Goal: Navigation & Orientation: Find specific page/section

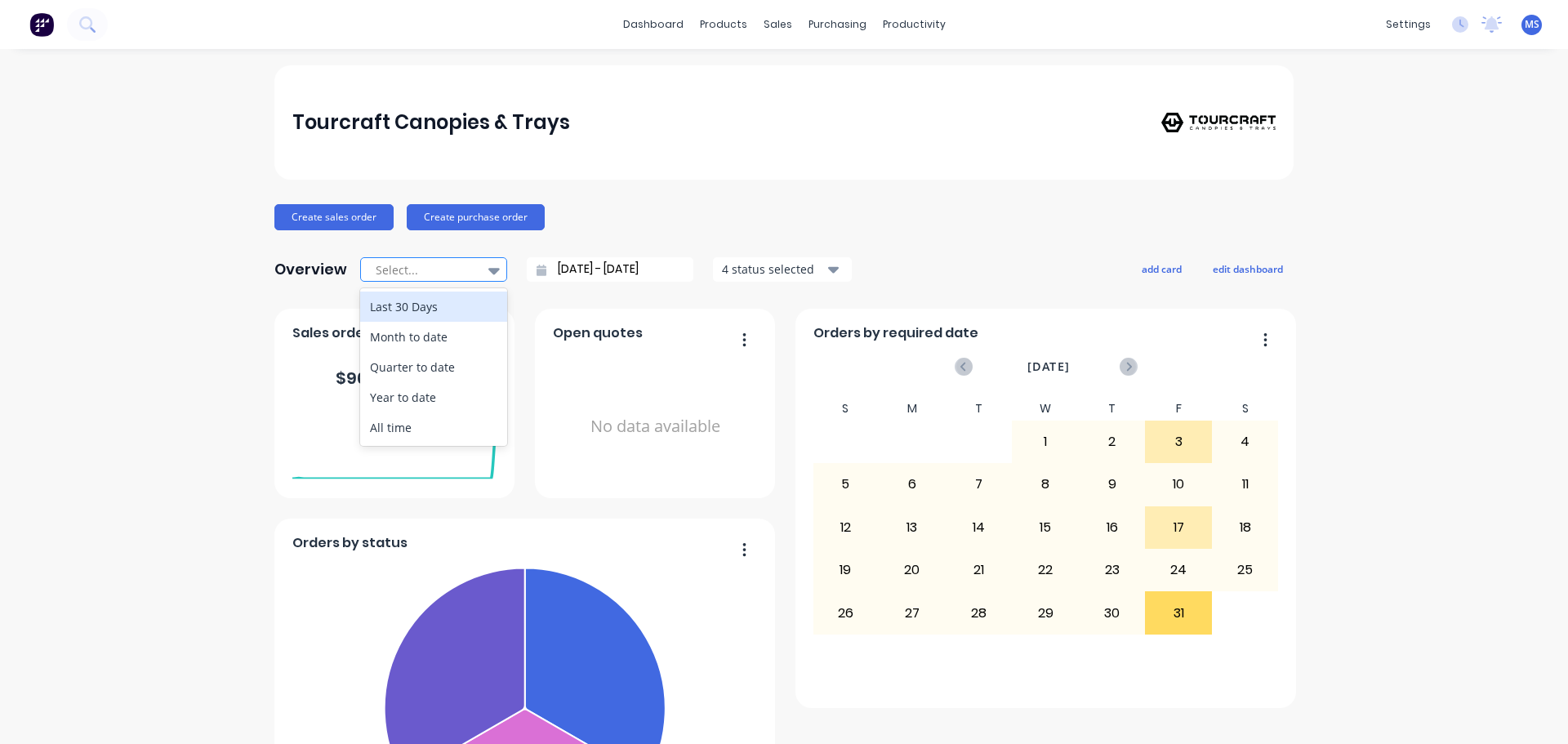
click at [488, 268] on icon at bounding box center [494, 271] width 12 height 6
click at [411, 429] on div "All time" at bounding box center [433, 428] width 147 height 30
type input "[DATE] - [DATE]"
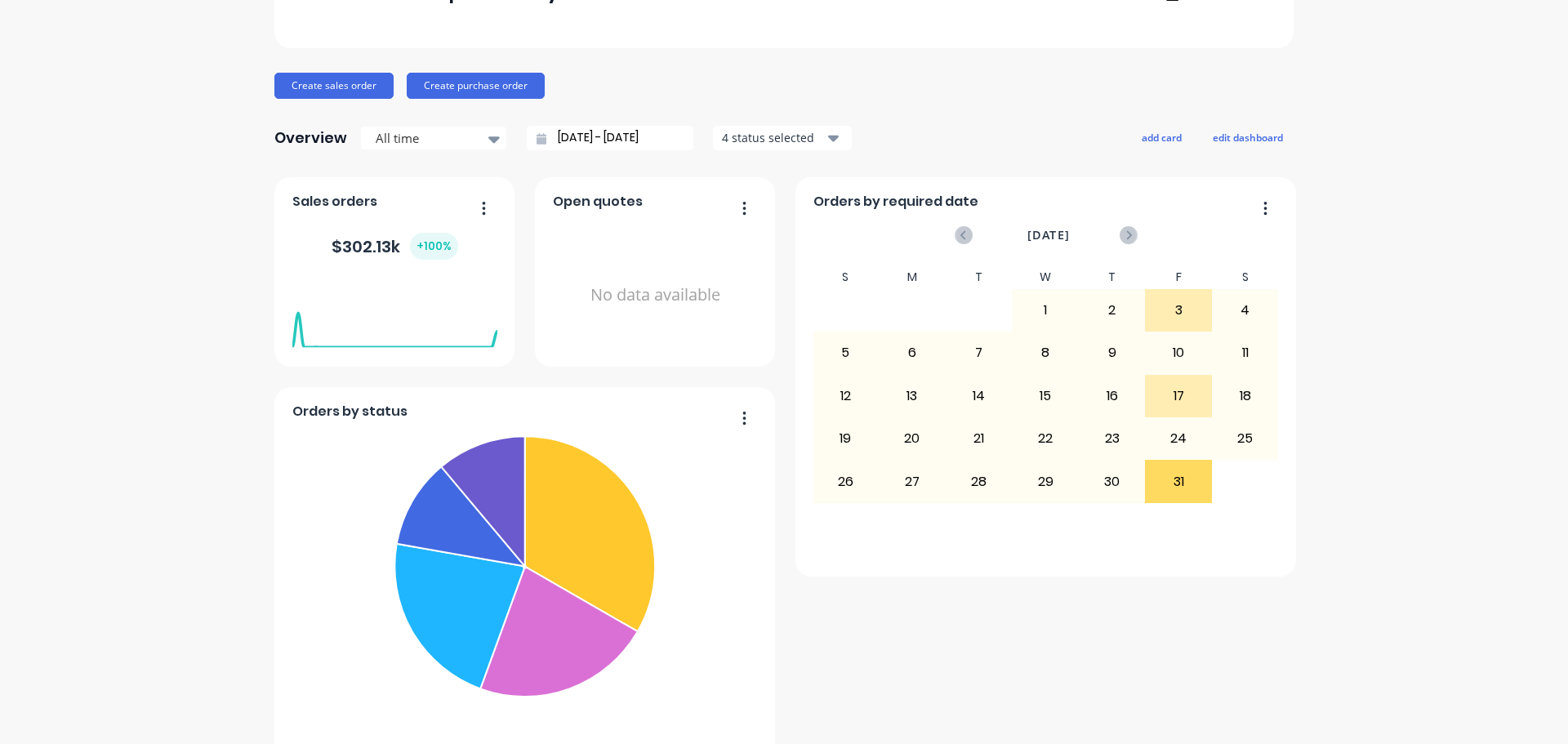
scroll to position [163, 0]
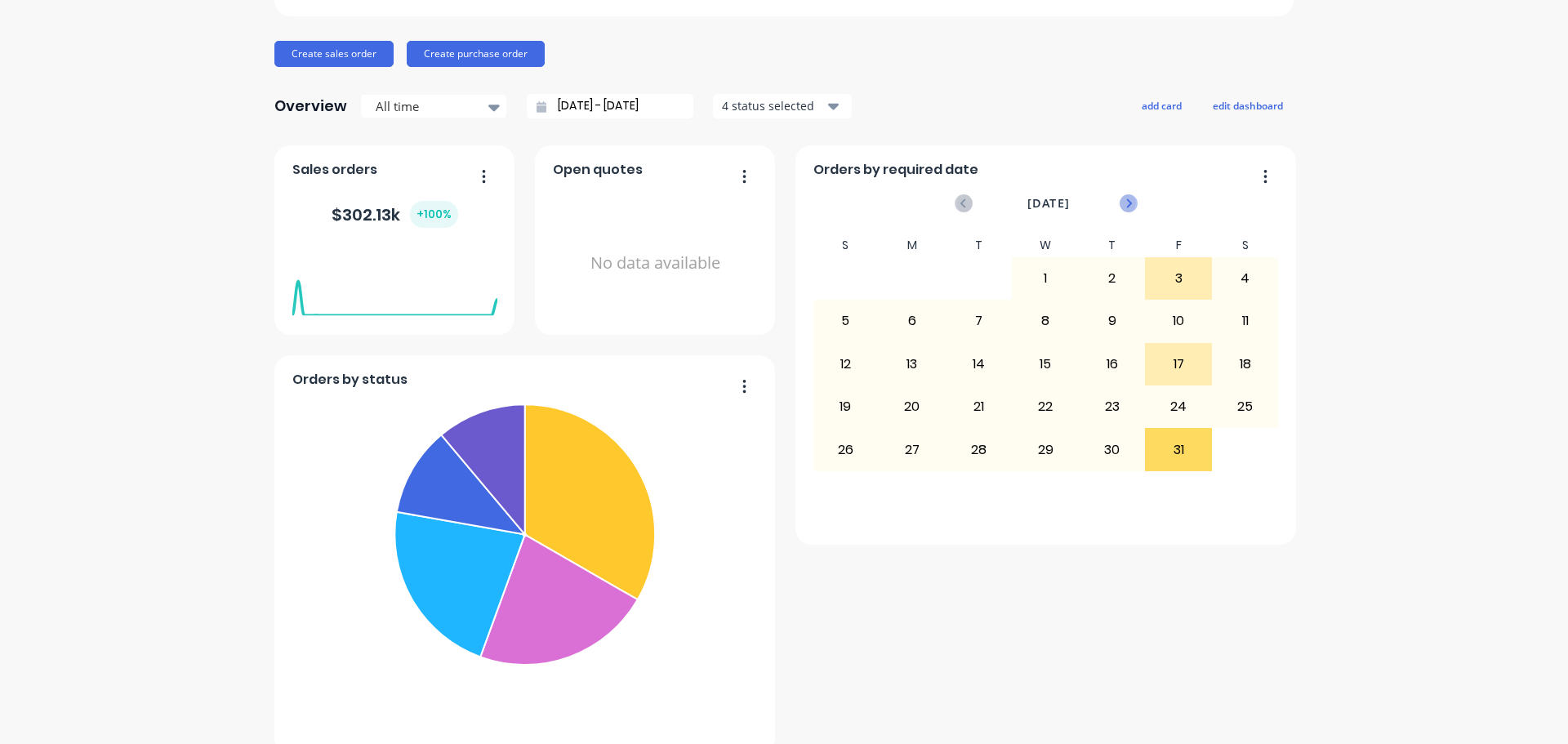
click at [1121, 202] on icon at bounding box center [1129, 203] width 18 height 18
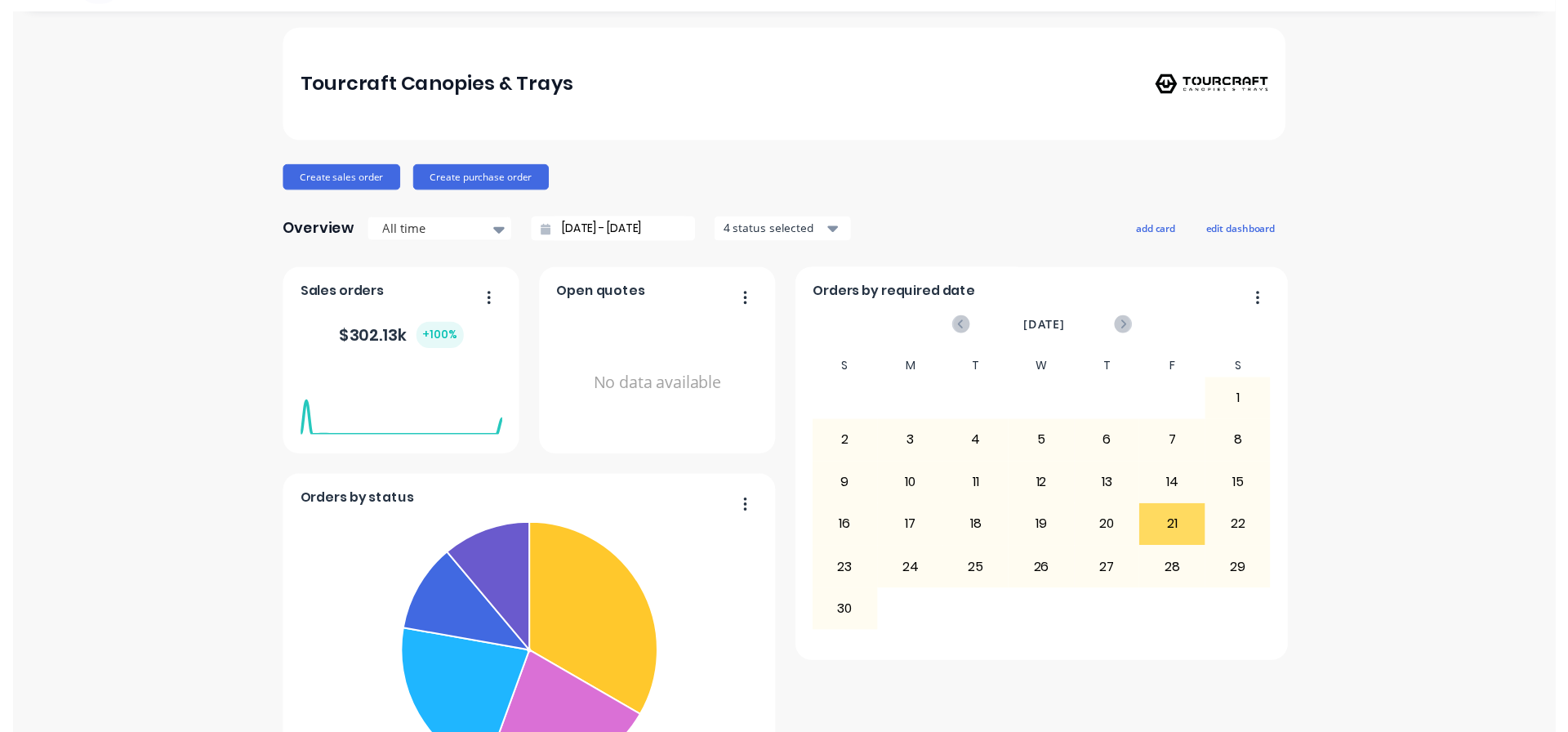
scroll to position [0, 0]
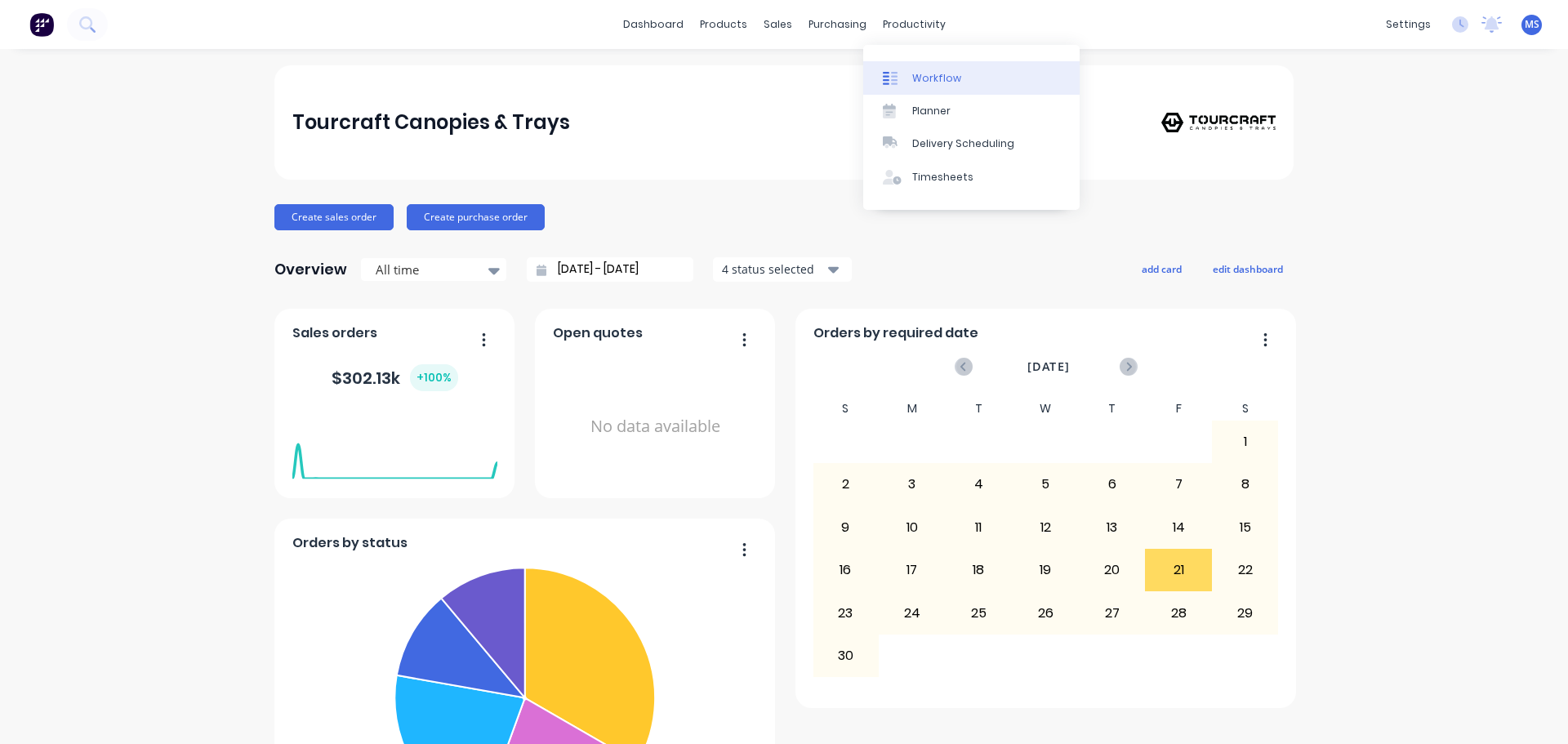
click at [932, 74] on div "Workflow" at bounding box center [936, 78] width 49 height 14
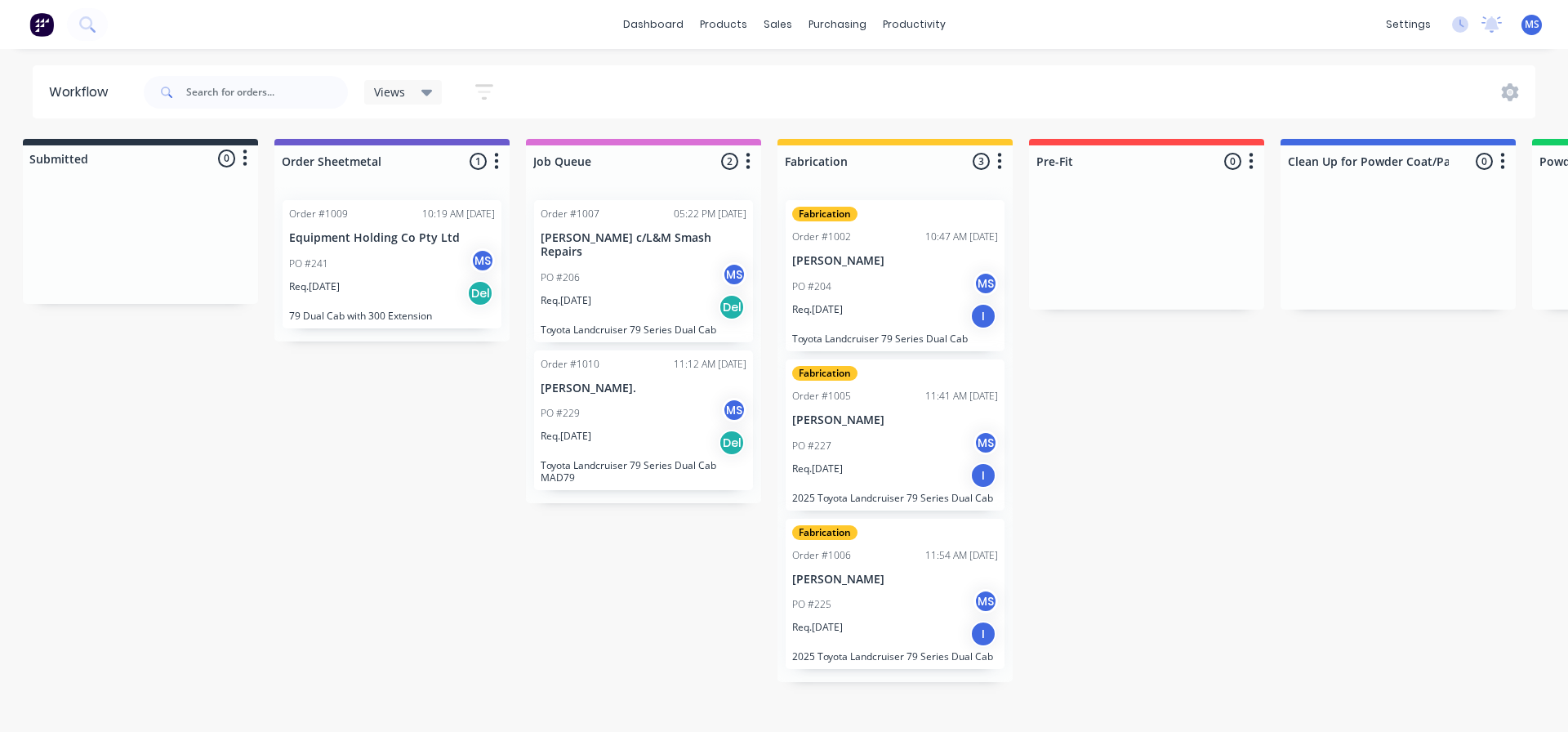
scroll to position [0, 10]
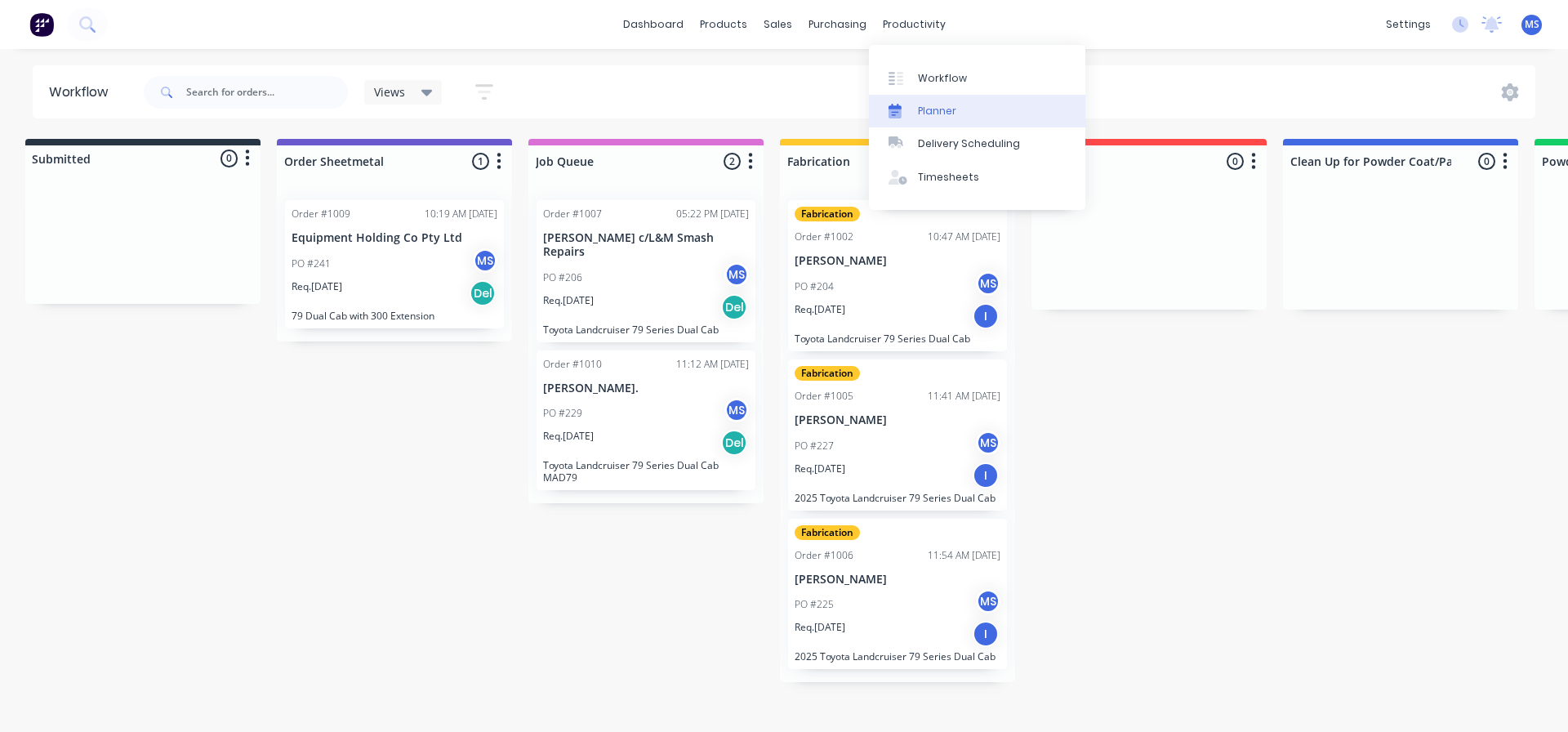
click at [932, 106] on div "Planner" at bounding box center [937, 111] width 38 height 14
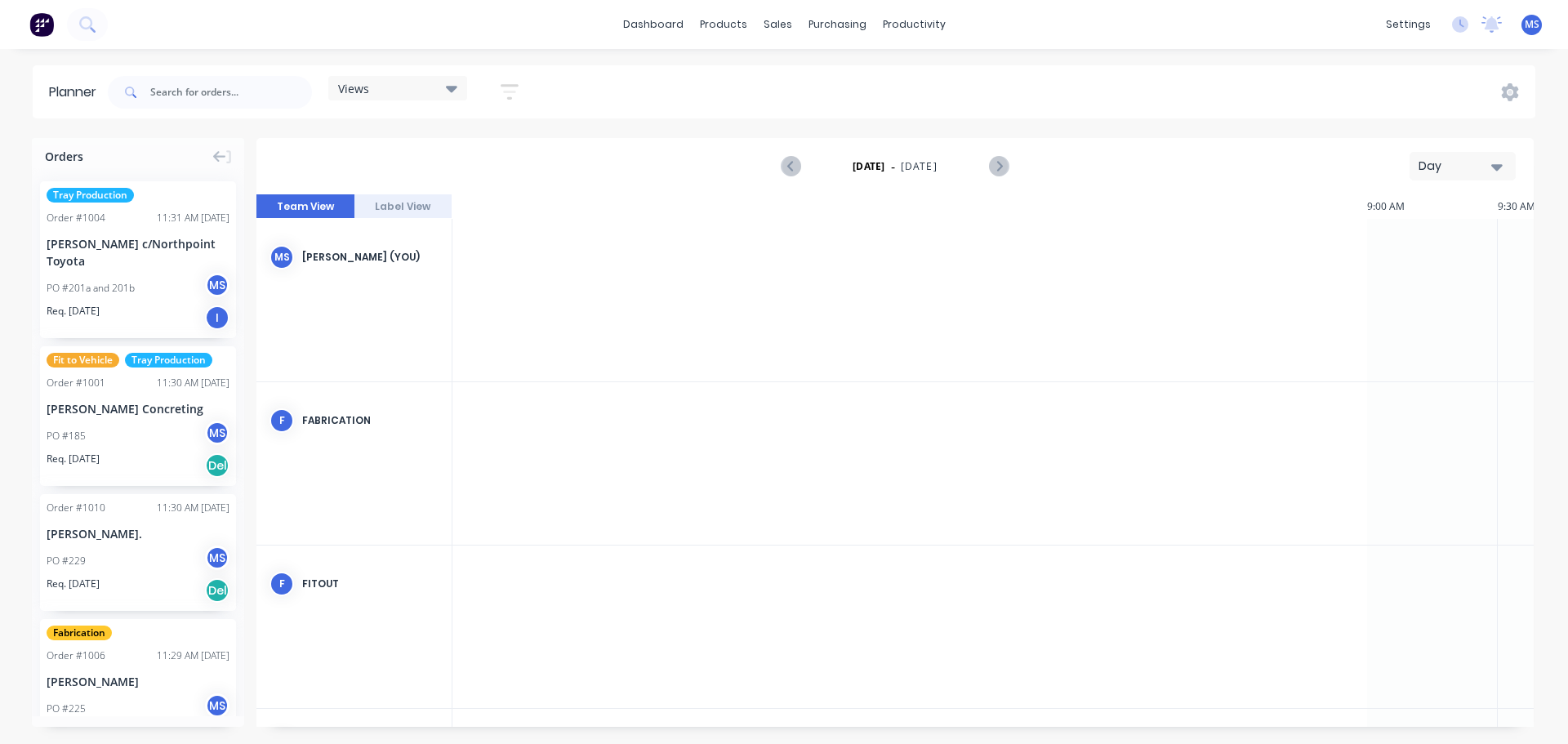
scroll to position [0, 2061]
click at [1487, 163] on div "Day" at bounding box center [1456, 166] width 75 height 17
click at [1442, 235] on div "Week" at bounding box center [1433, 242] width 161 height 33
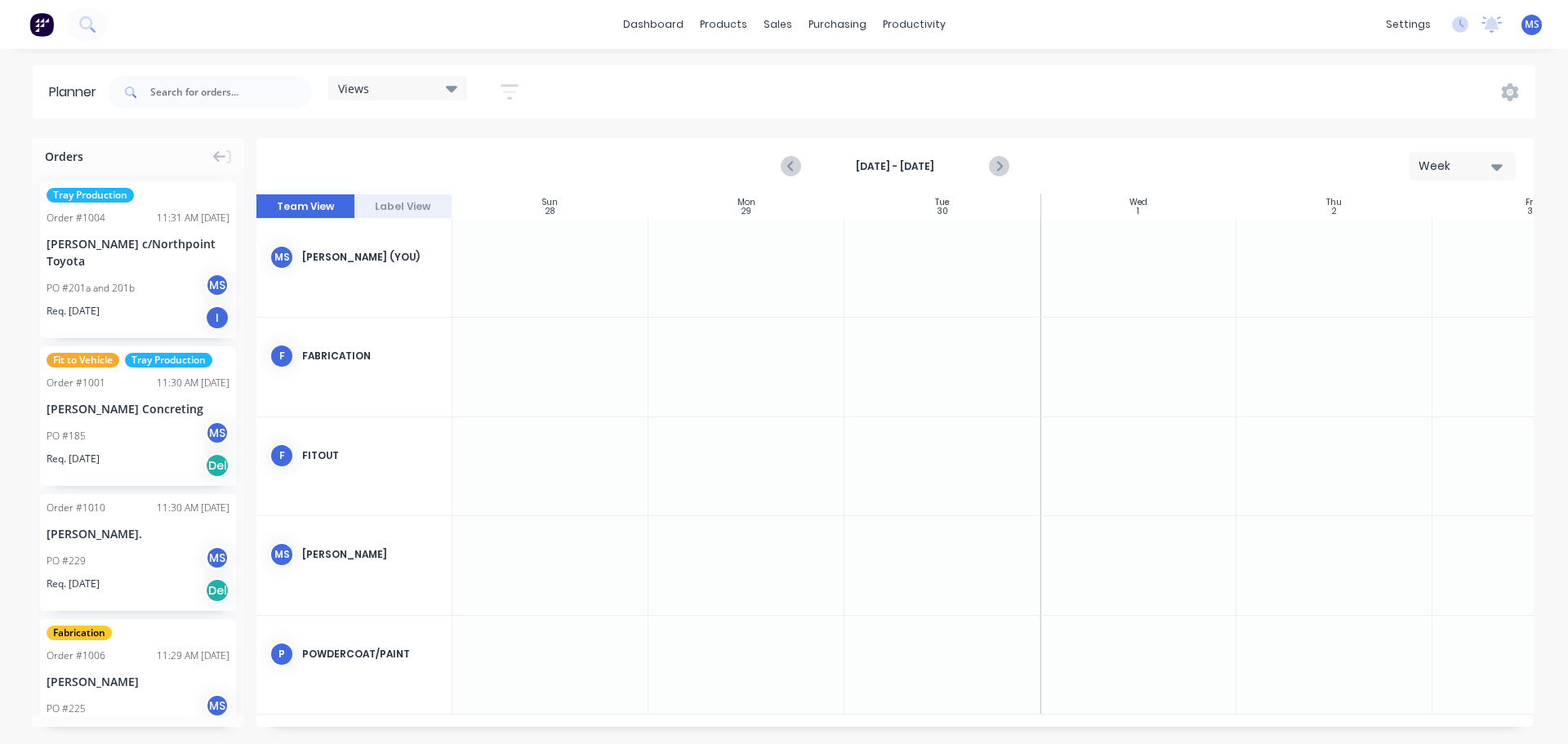
scroll to position [0, 1]
click at [415, 202] on button "Label View" at bounding box center [404, 206] width 98 height 24
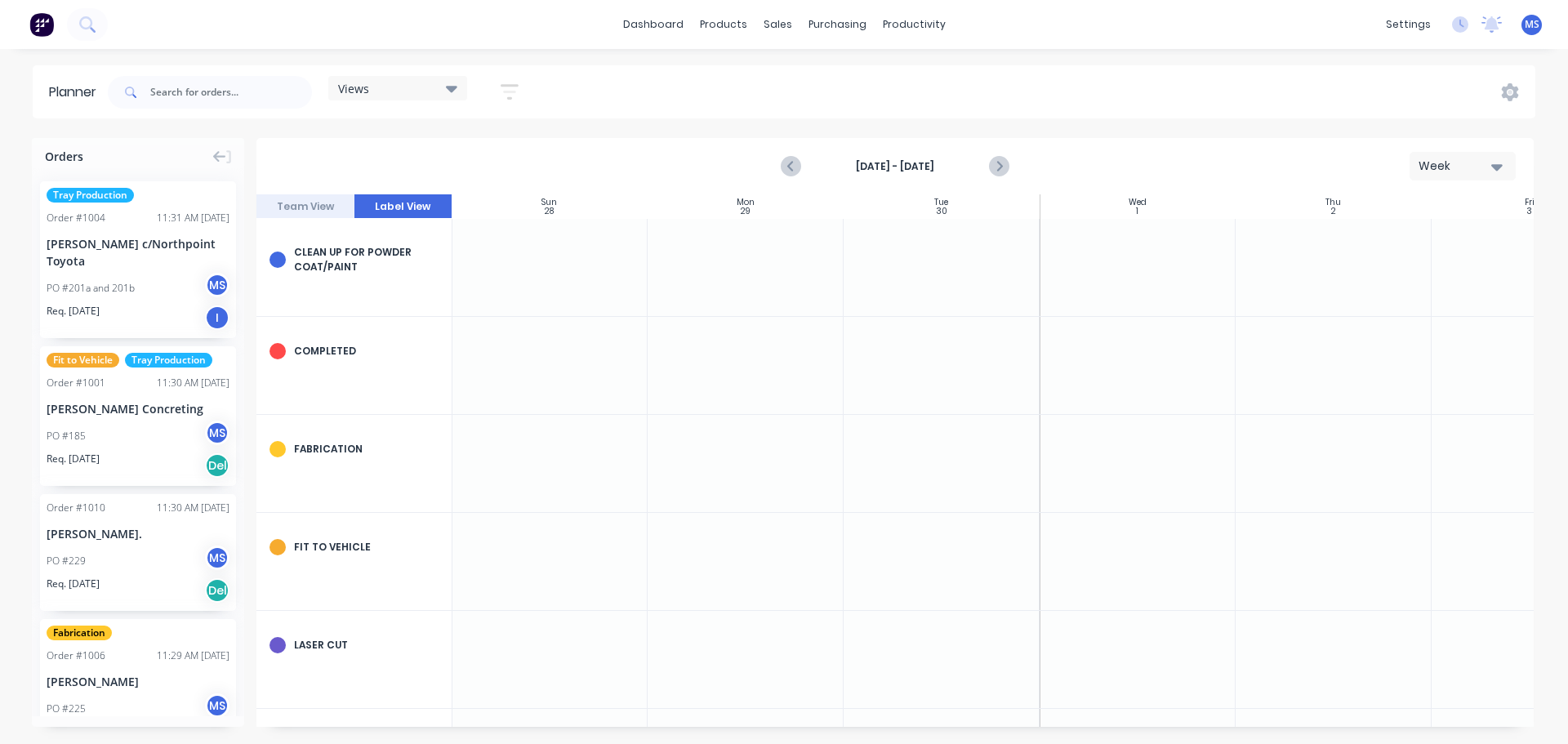
click at [309, 200] on button "Team View" at bounding box center [306, 206] width 98 height 24
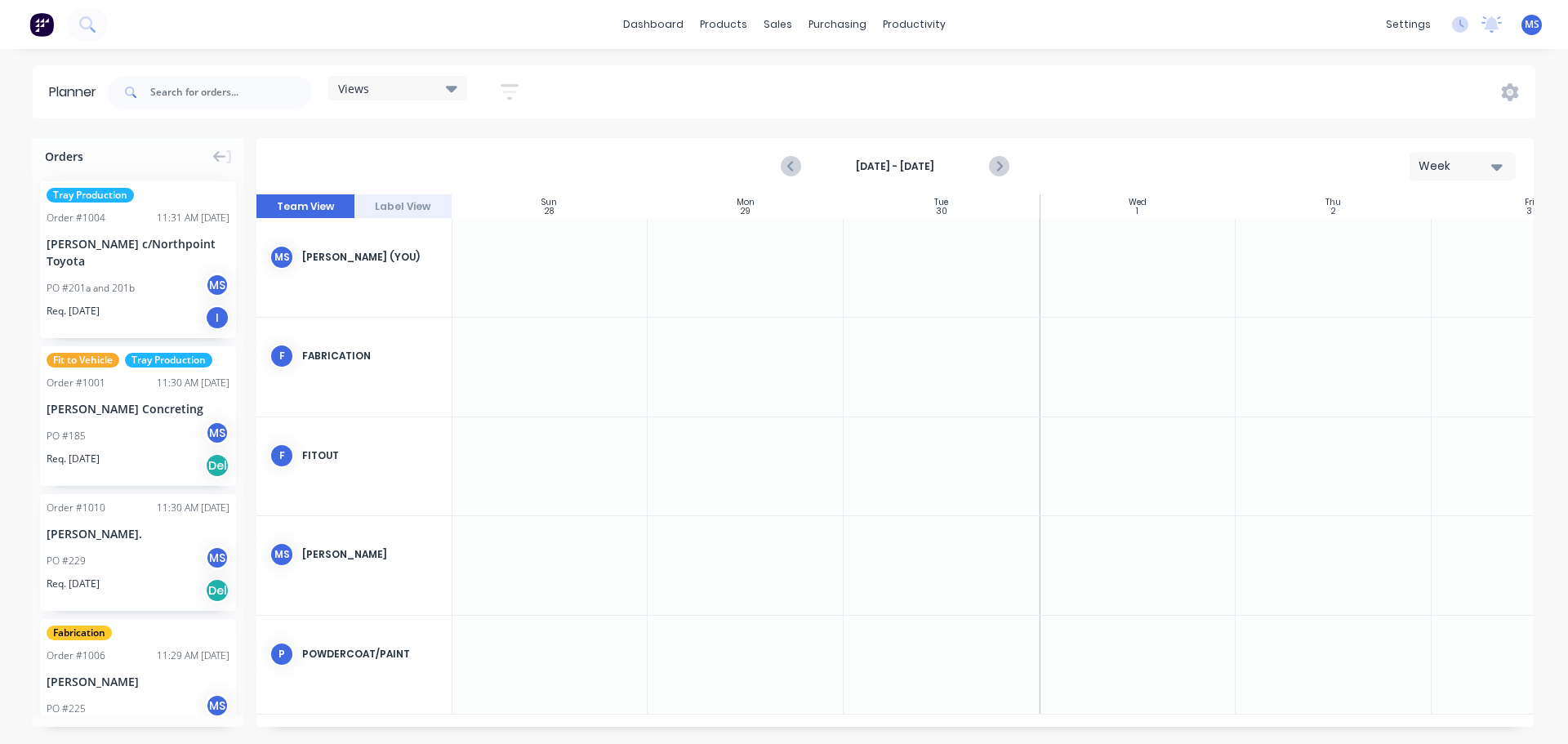
click at [424, 208] on button "Label View" at bounding box center [404, 206] width 98 height 24
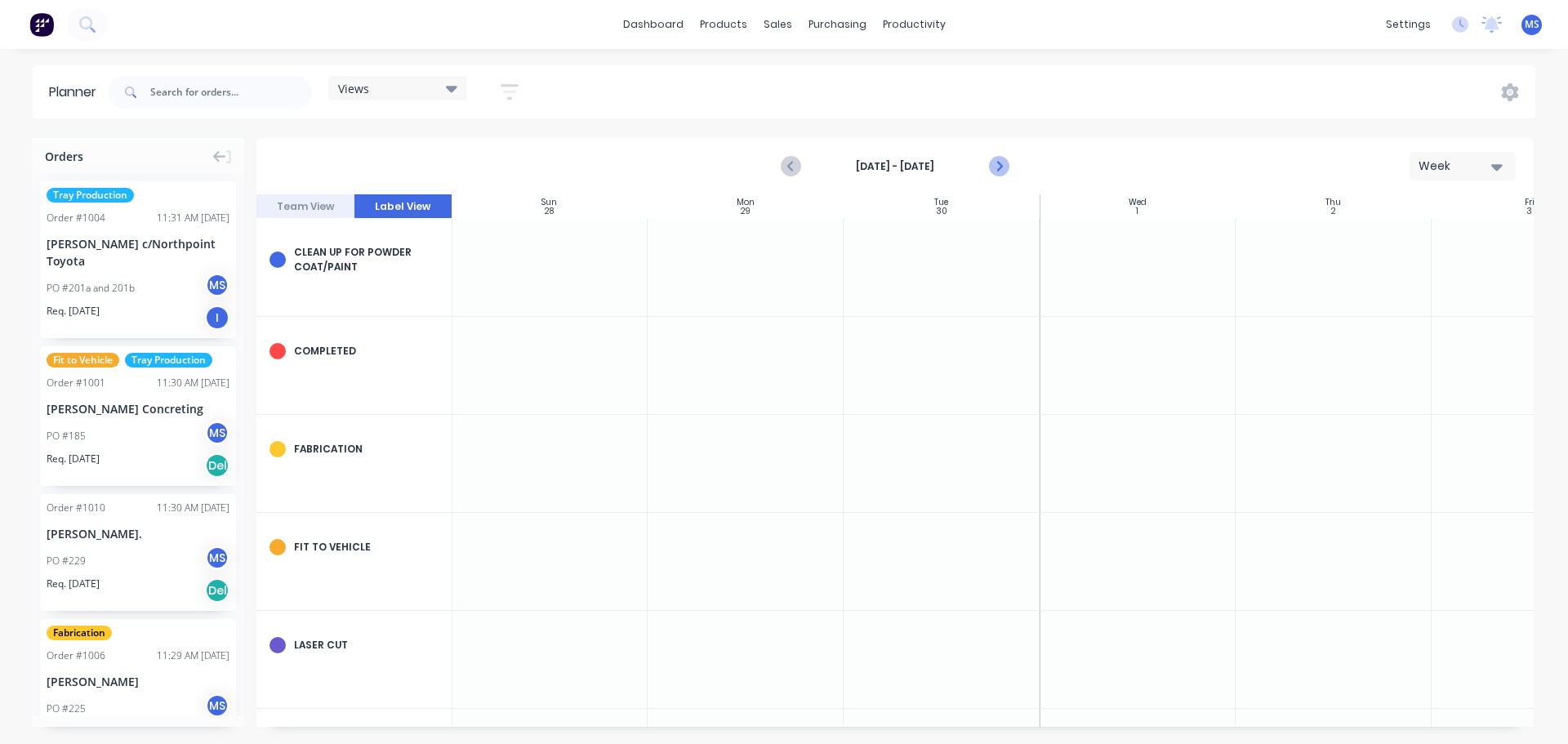
click at [991, 163] on icon "Next page" at bounding box center [998, 167] width 20 height 20
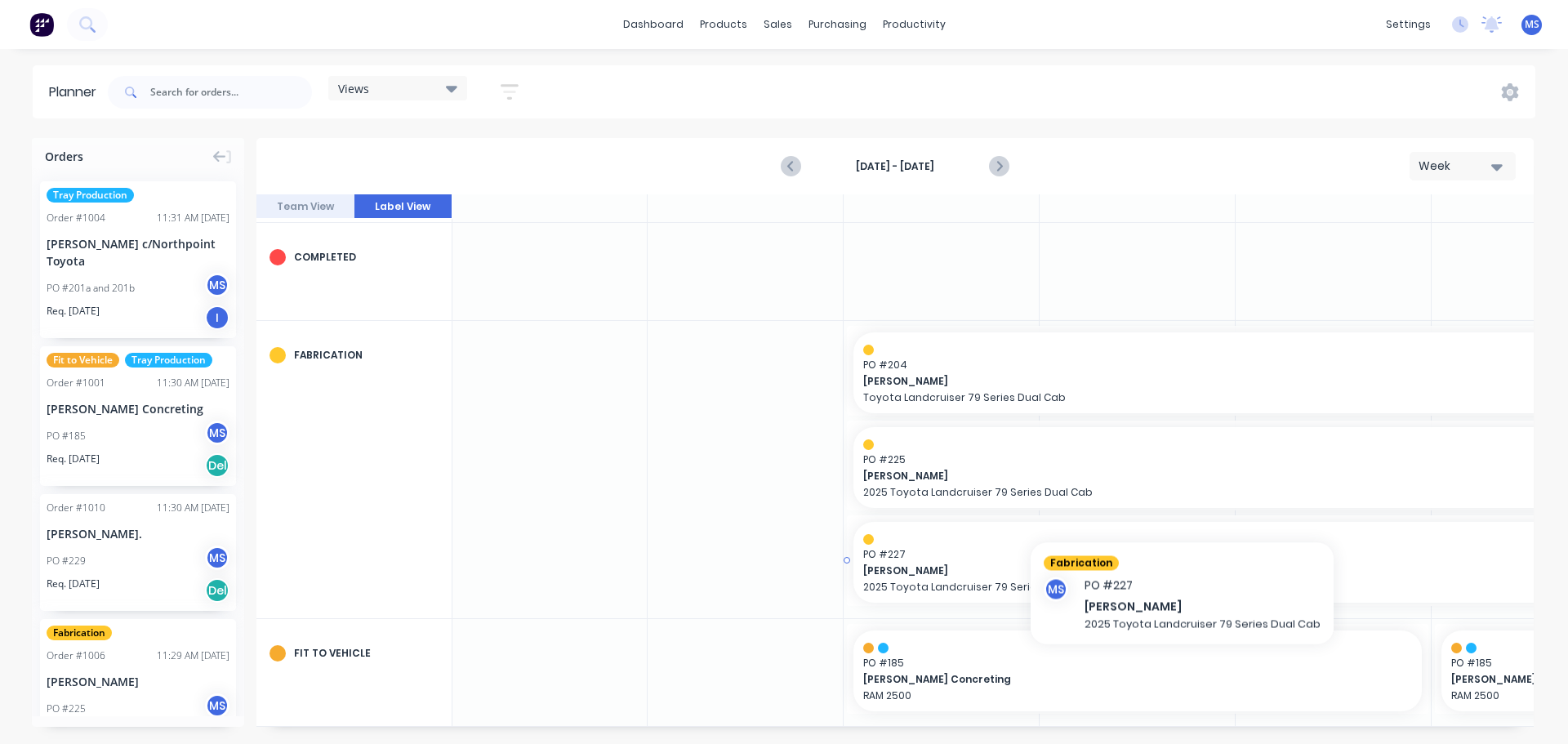
scroll to position [163, 1]
